Goal: Transaction & Acquisition: Purchase product/service

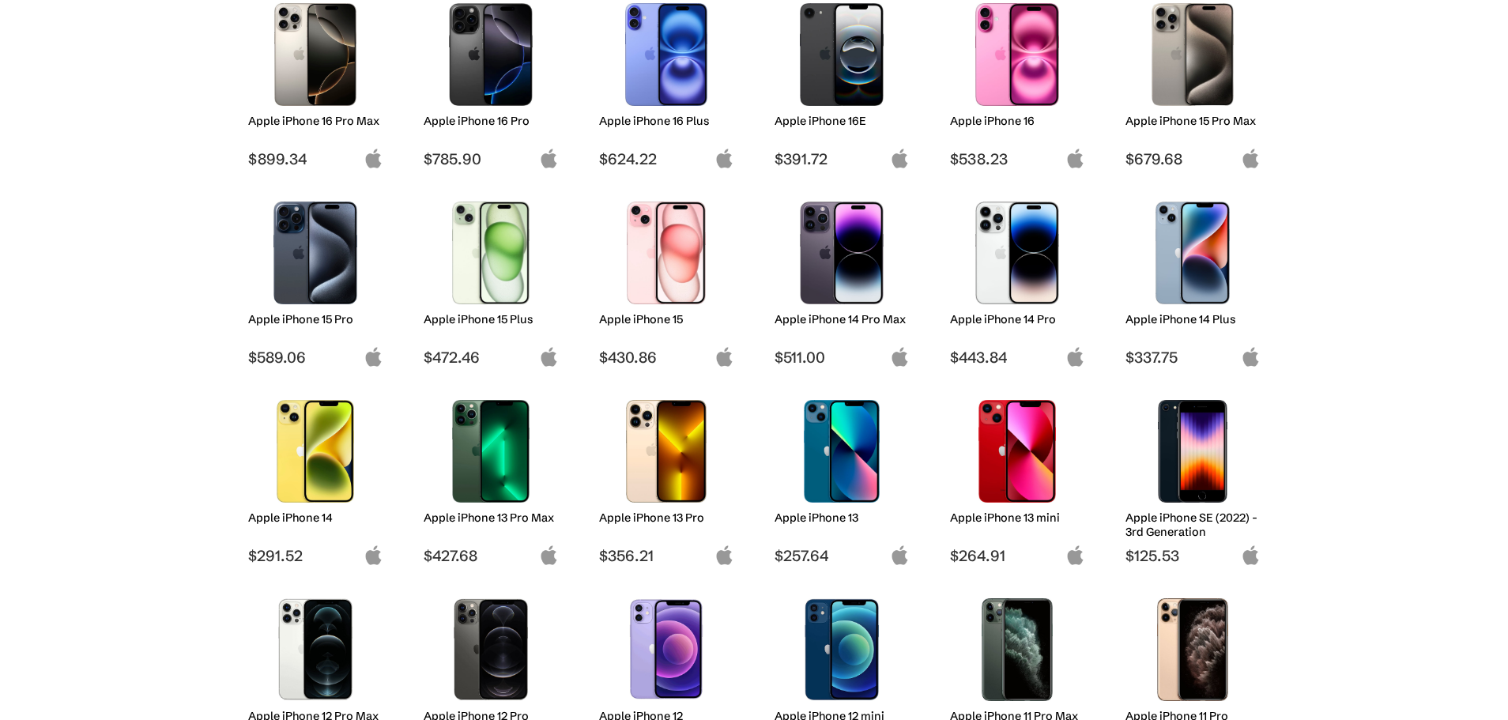
scroll to position [284, 0]
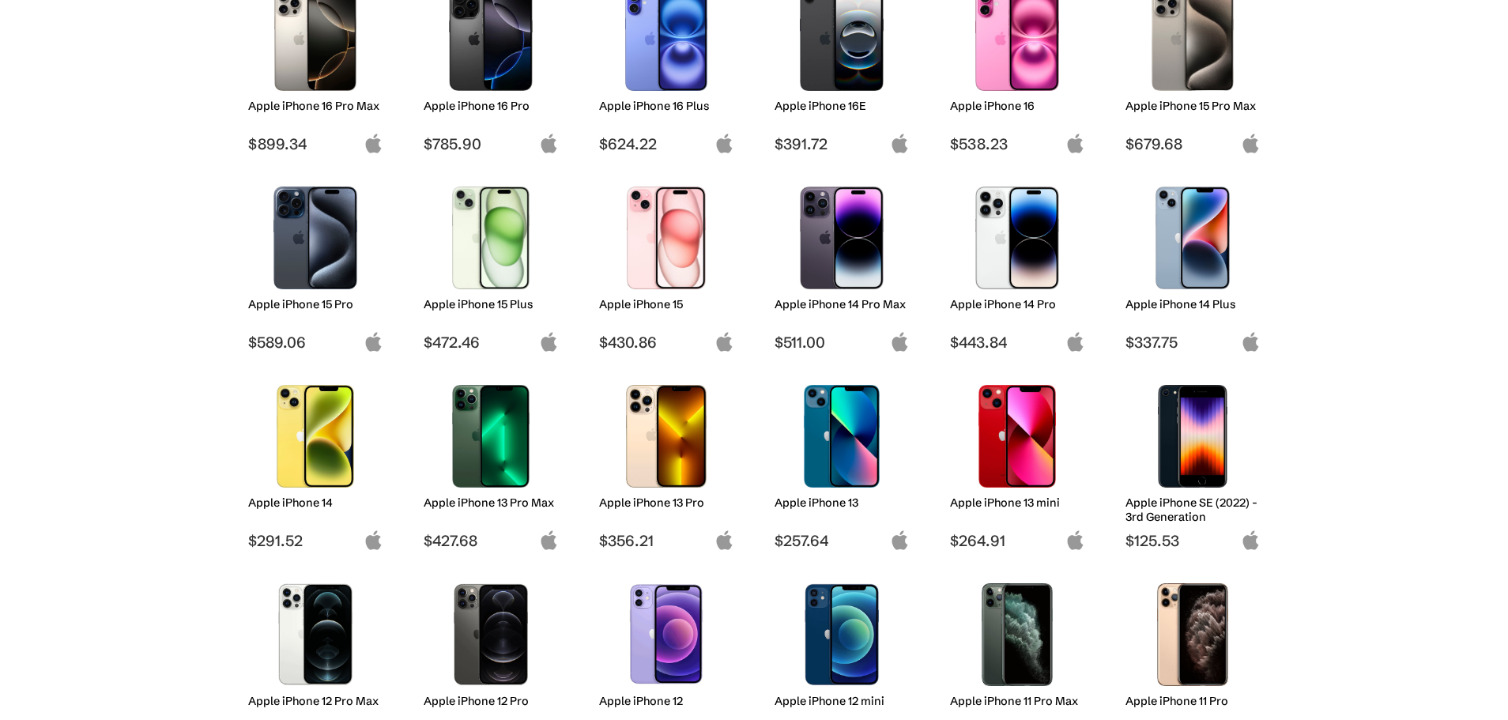
click at [330, 447] on img at bounding box center [315, 436] width 111 height 103
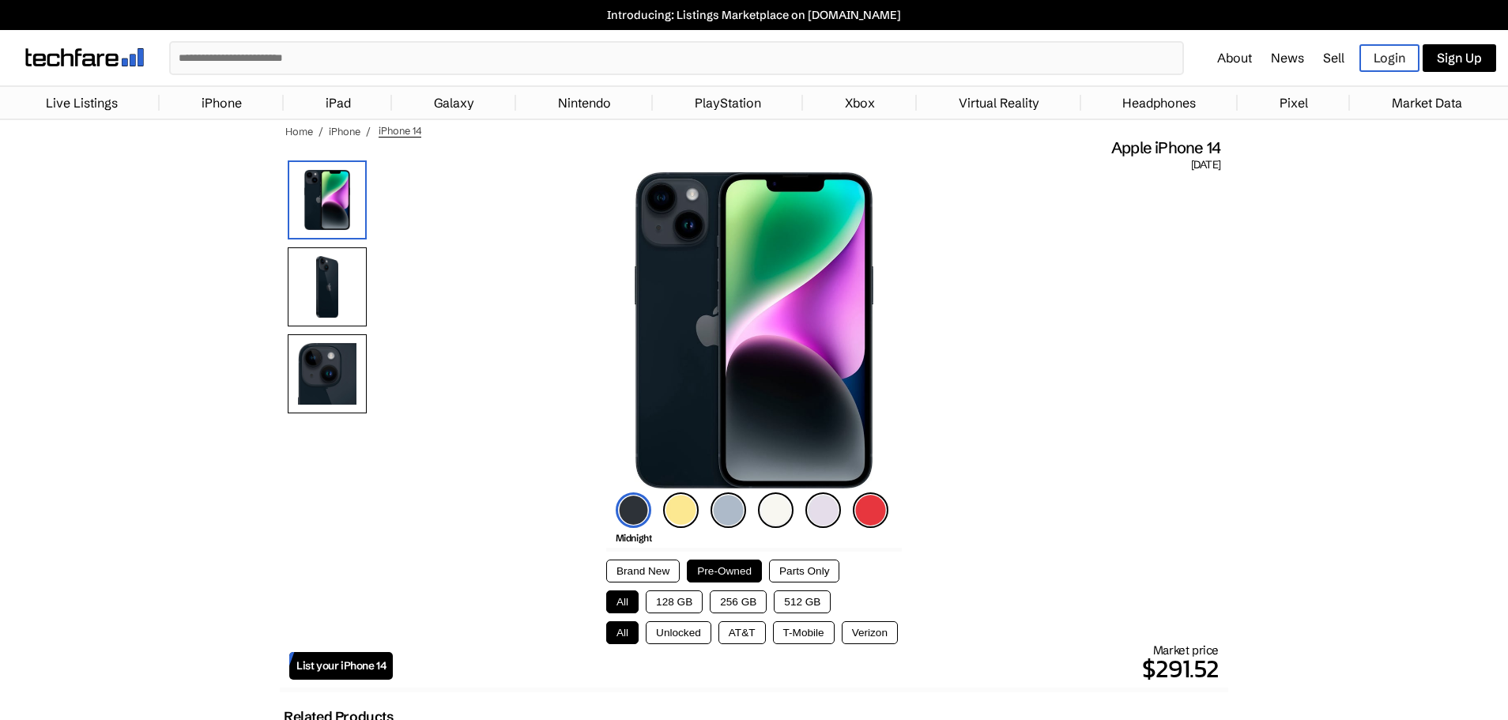
scroll to position [95, 0]
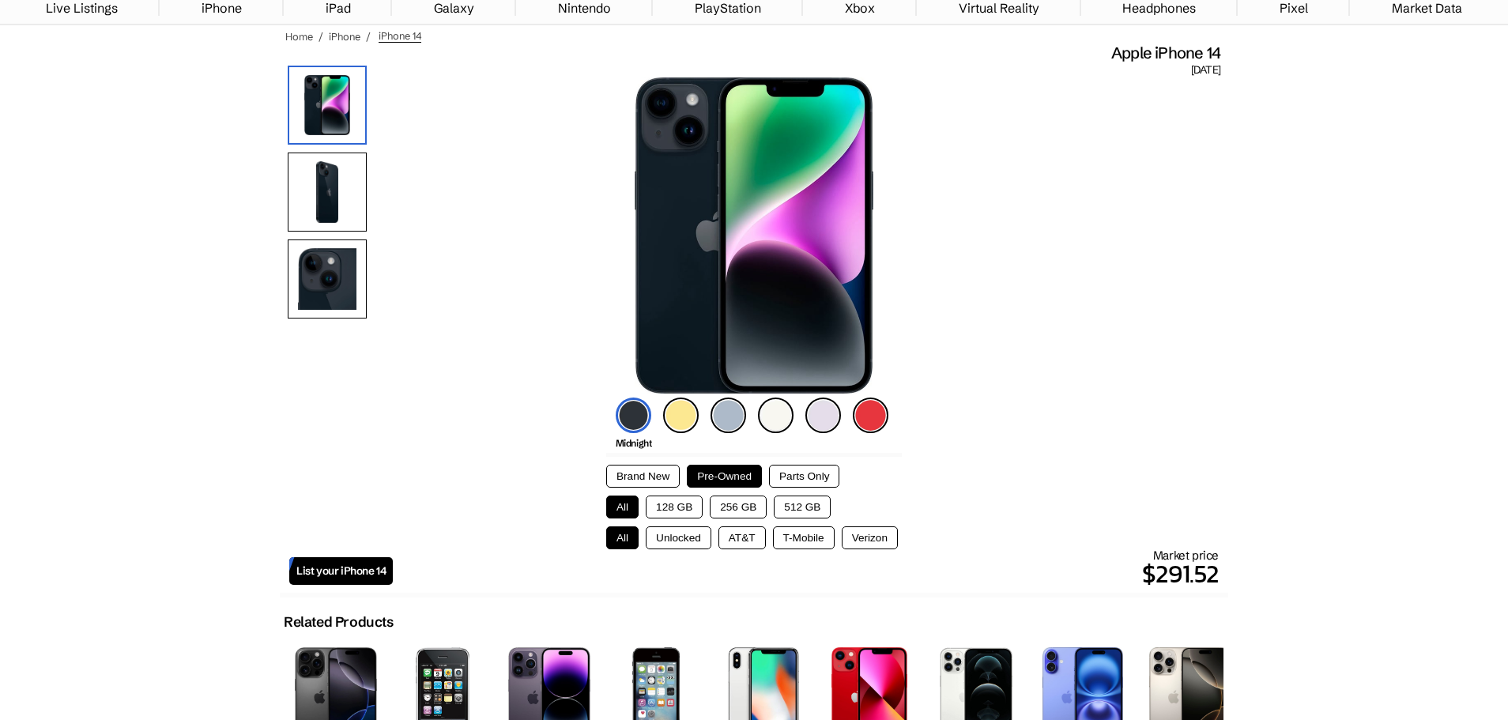
click at [651, 479] on button "Brand New" at bounding box center [642, 476] width 73 height 23
click at [716, 476] on button "Pre-Owned" at bounding box center [724, 476] width 75 height 23
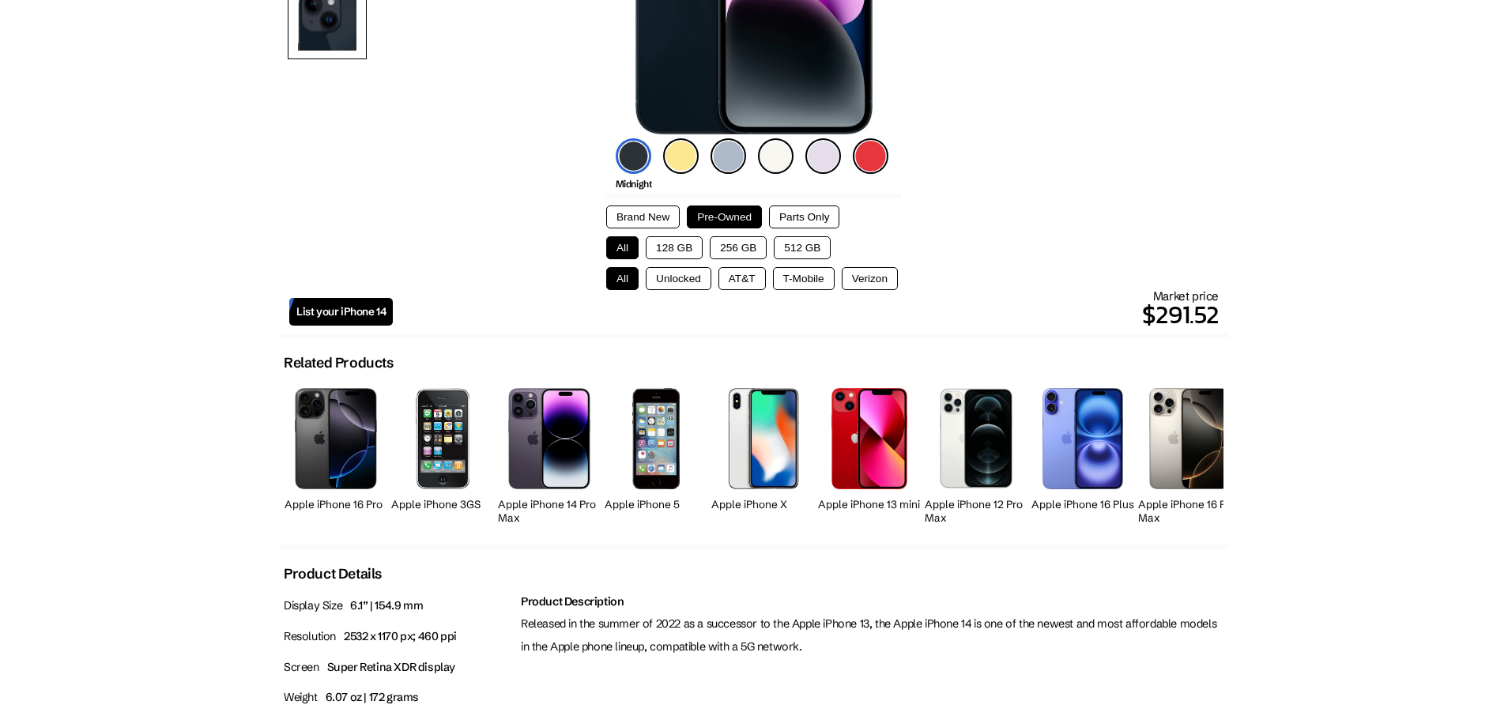
scroll to position [0, 0]
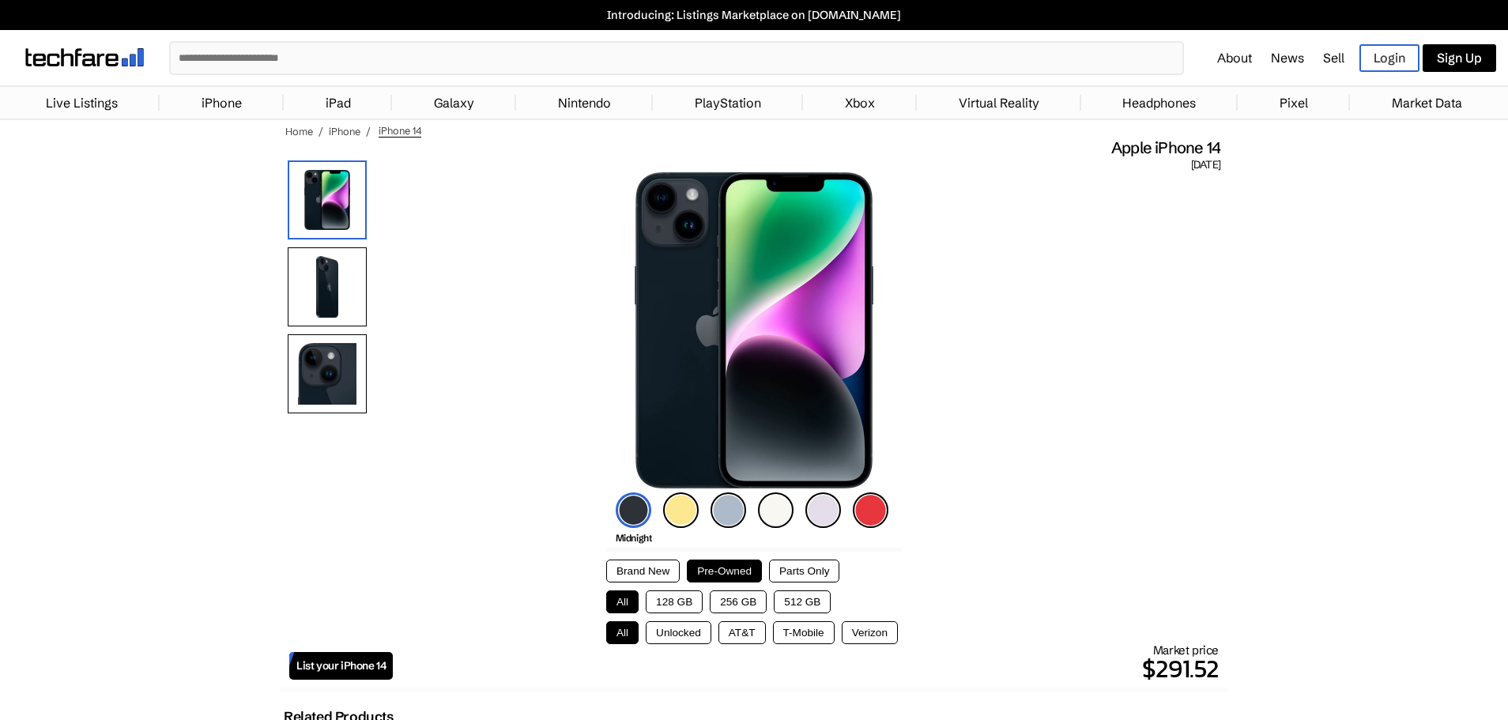
click at [1332, 59] on link "Sell" at bounding box center [1333, 58] width 21 height 16
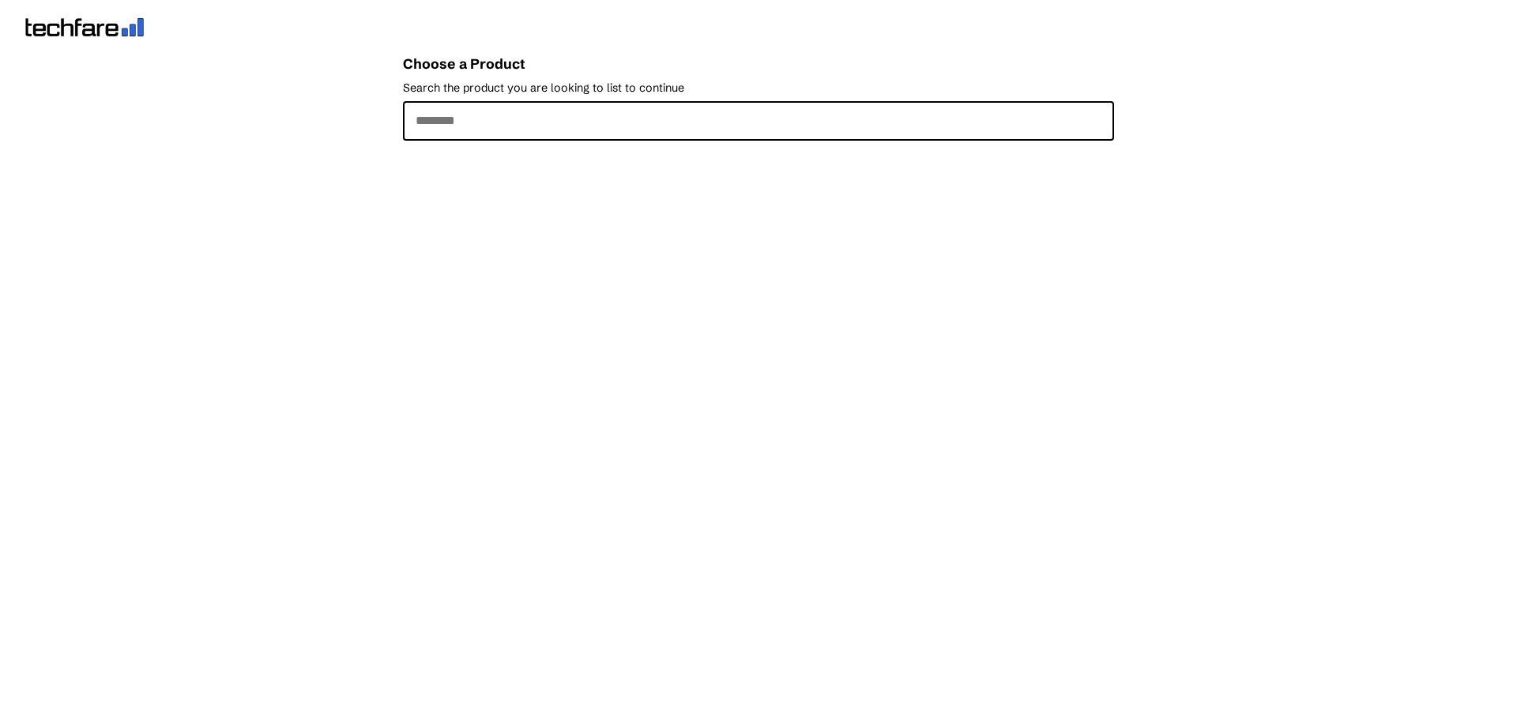
click at [470, 124] on input "Search the product you are looking to list to continue" at bounding box center [758, 121] width 711 height 40
click at [513, 123] on input "Search the product you are looking to list to continue" at bounding box center [758, 121] width 711 height 40
click at [452, 133] on input "Search the product you are looking to list to continue" at bounding box center [758, 121] width 711 height 40
